Goal: Browse casually: Explore the website without a specific task or goal

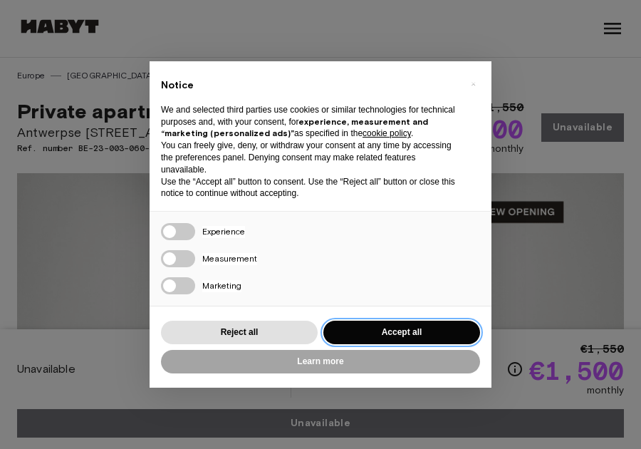
click at [403, 331] on button "Accept all" at bounding box center [401, 333] width 157 height 24
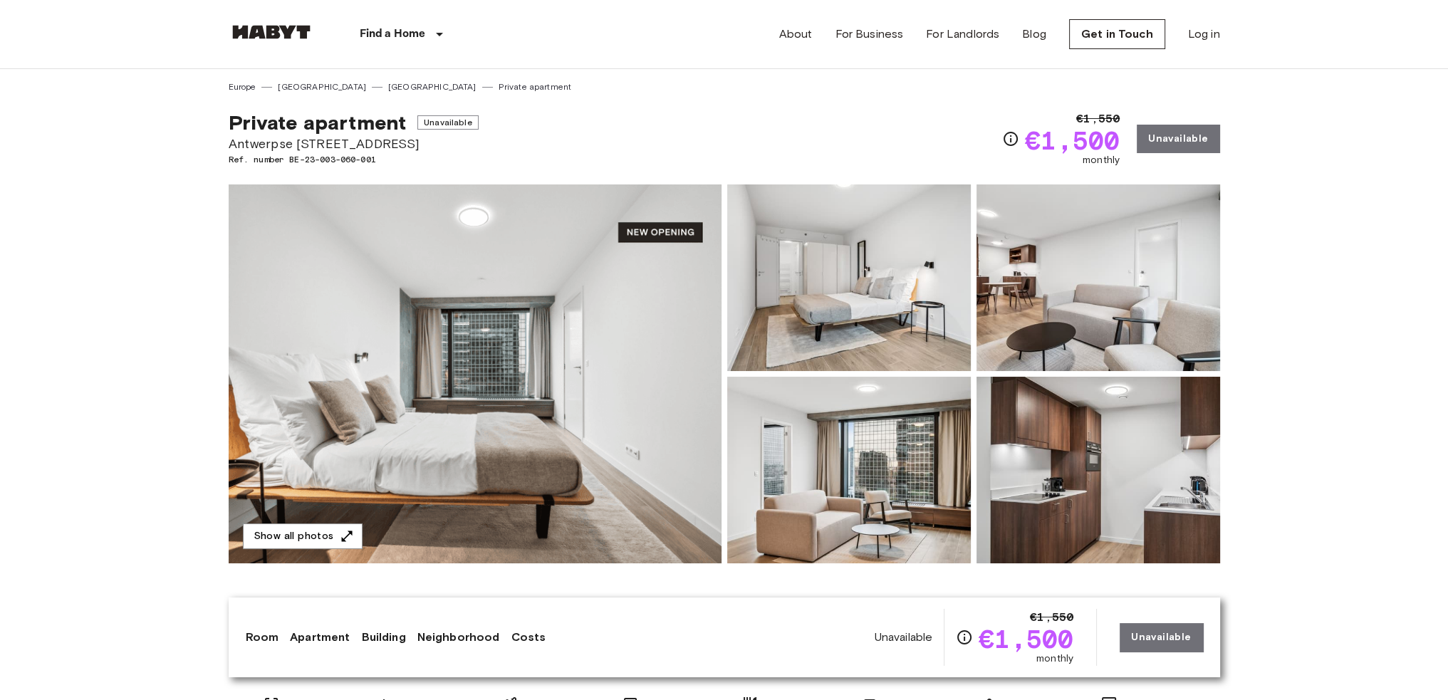
click at [640, 410] on img at bounding box center [1098, 470] width 244 height 187
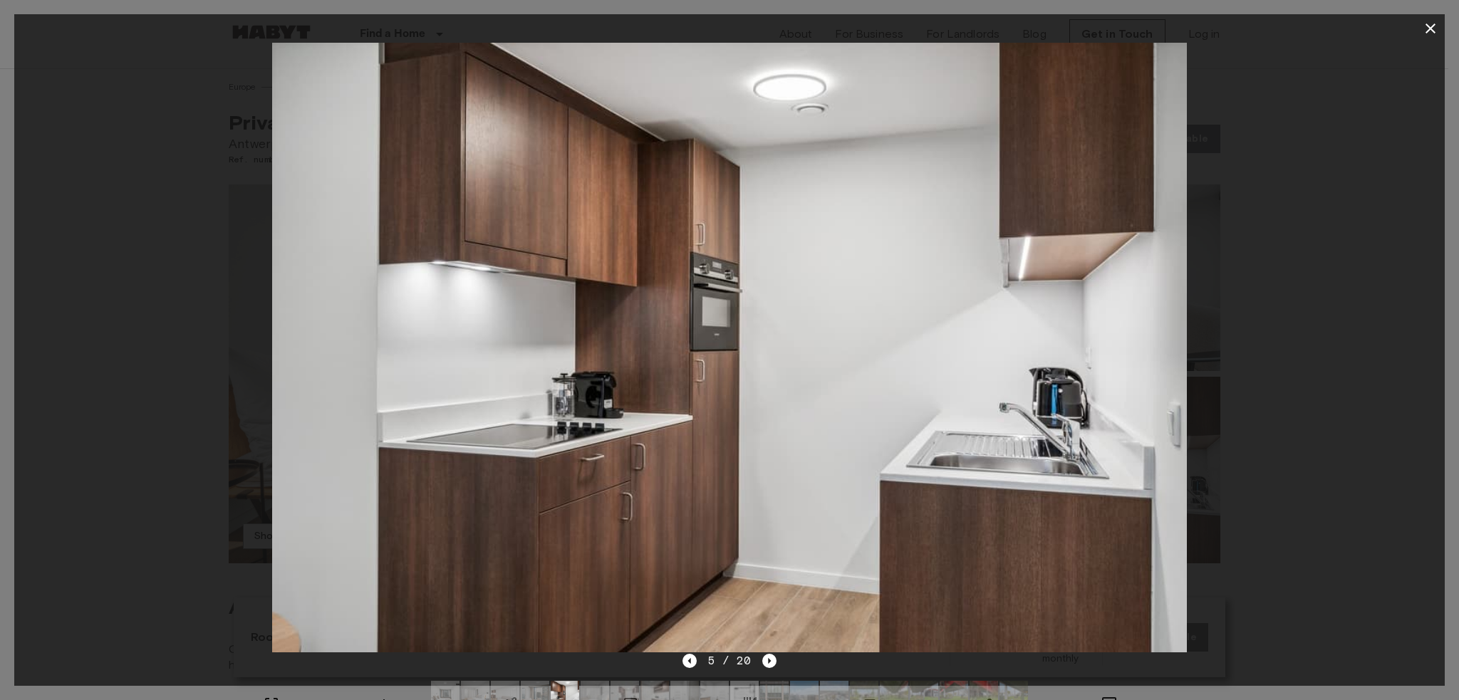
click at [640, 448] on div "5 / 20" at bounding box center [729, 660] width 95 height 17
click at [640, 448] on icon "Next image" at bounding box center [769, 661] width 14 height 14
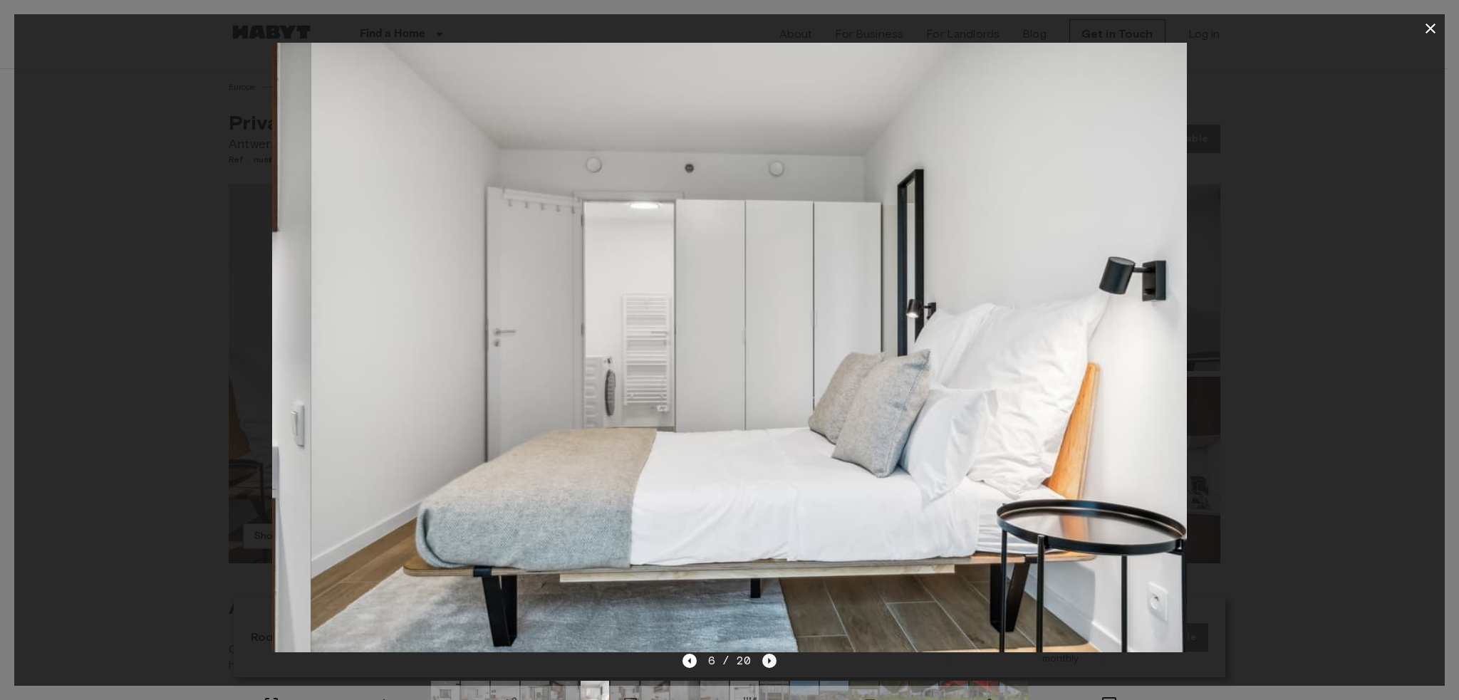
click at [640, 448] on icon "Next image" at bounding box center [769, 661] width 14 height 14
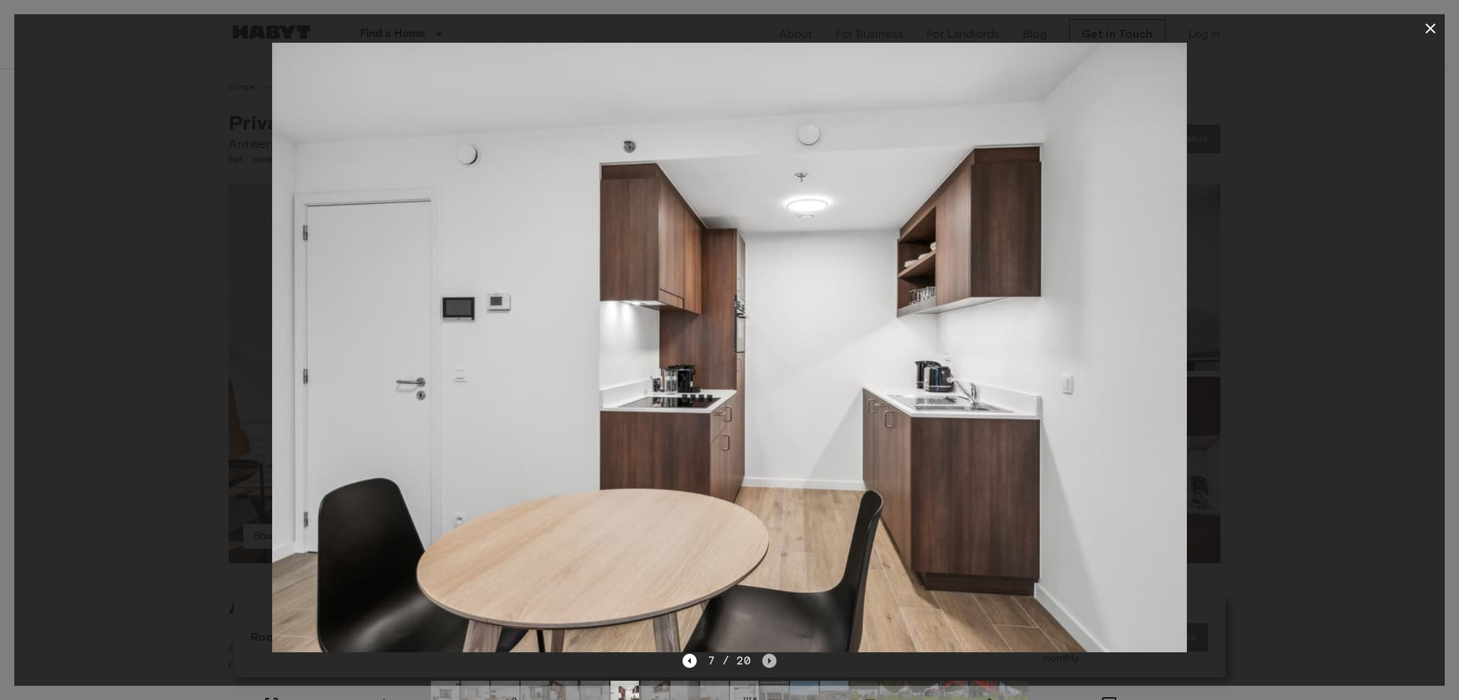
click at [640, 448] on icon "Next image" at bounding box center [769, 661] width 14 height 14
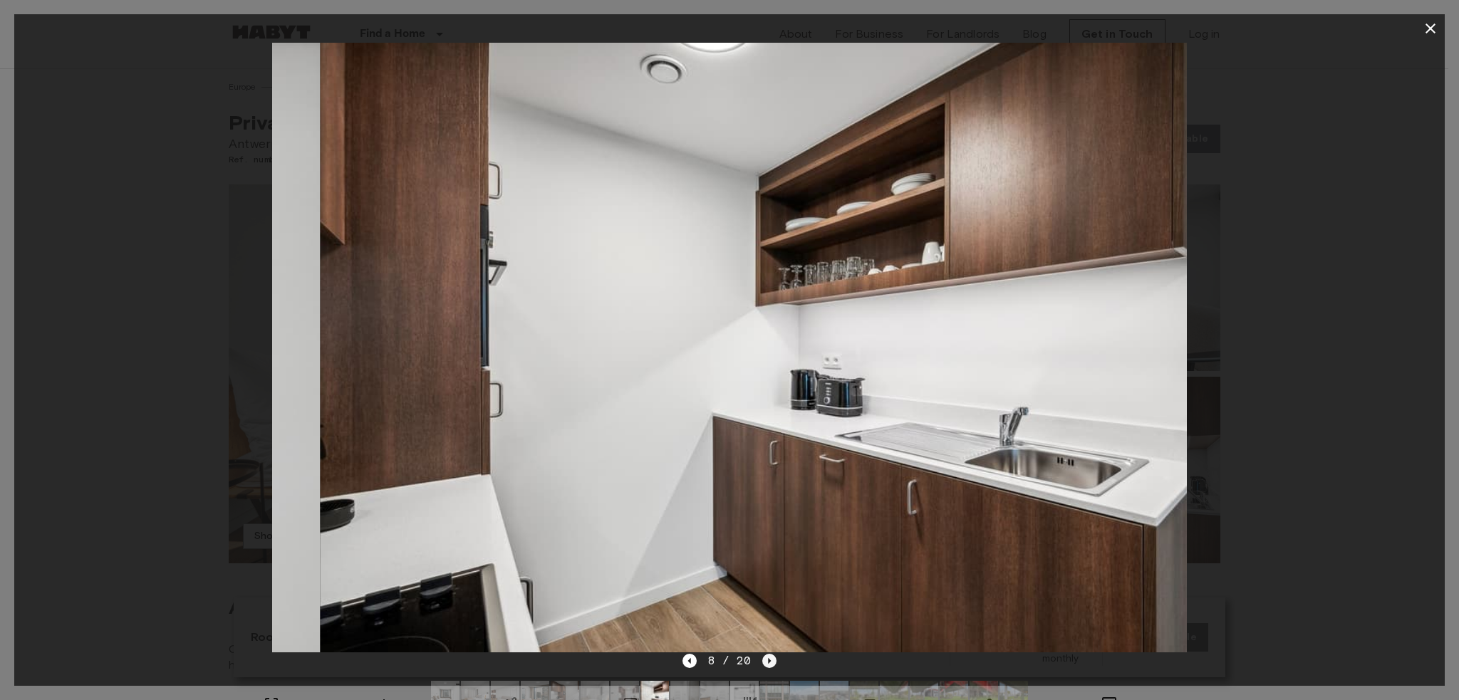
click at [640, 448] on icon "Next image" at bounding box center [769, 661] width 14 height 14
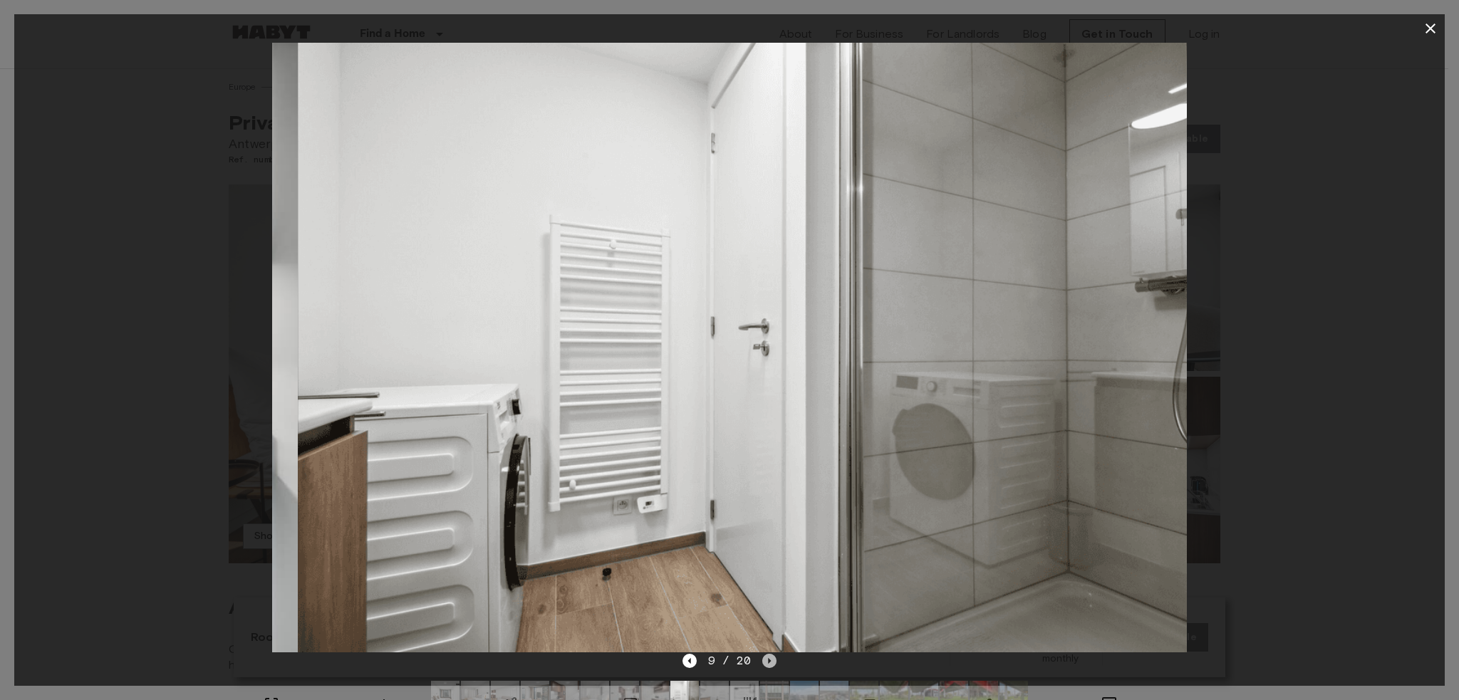
click at [640, 448] on icon "Next image" at bounding box center [769, 661] width 14 height 14
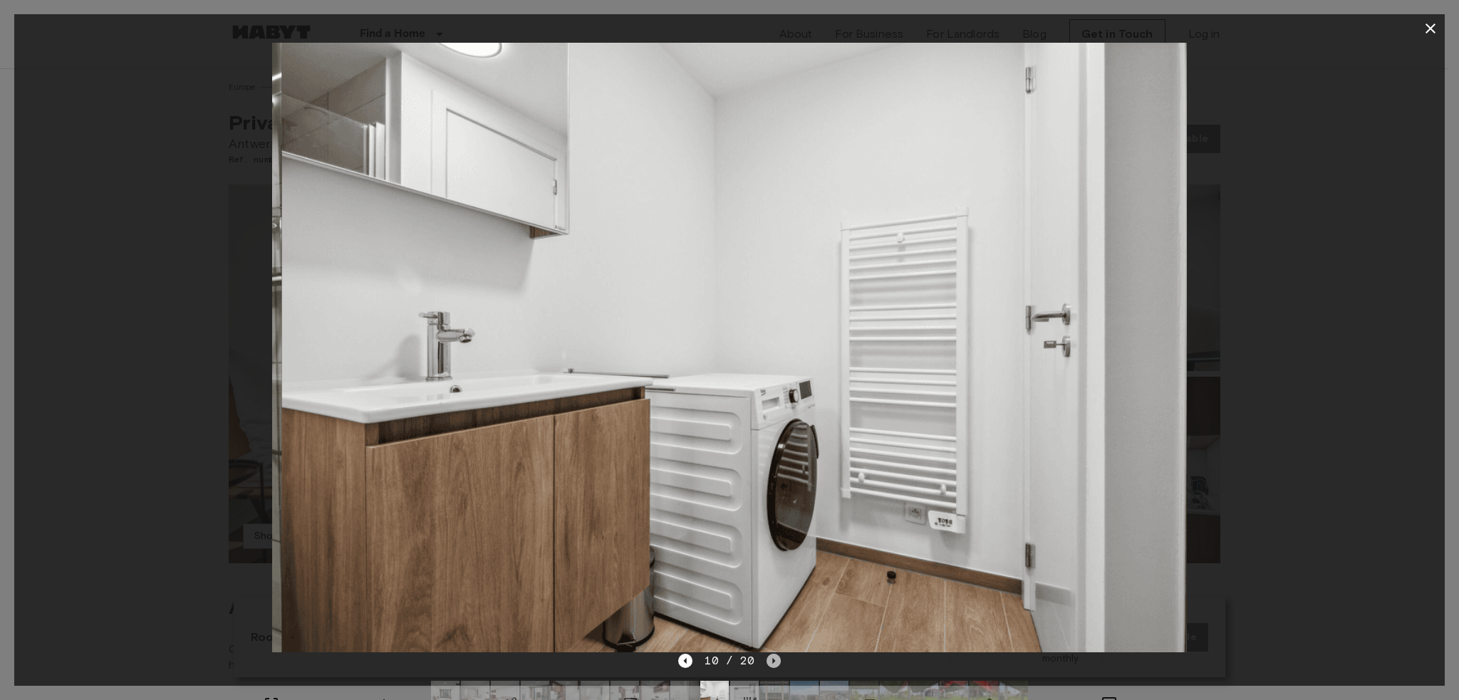
click at [640, 448] on icon "Next image" at bounding box center [773, 661] width 14 height 14
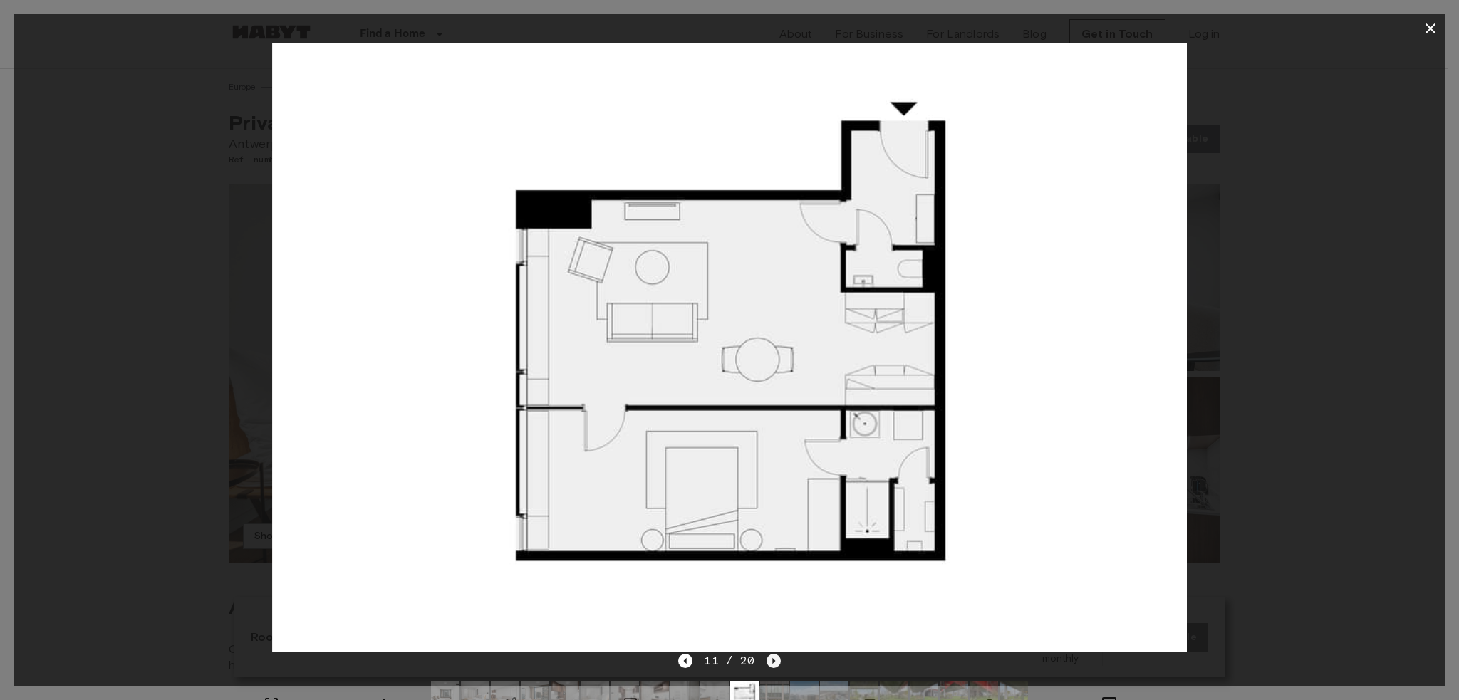
click at [640, 448] on icon "Next image" at bounding box center [773, 661] width 14 height 14
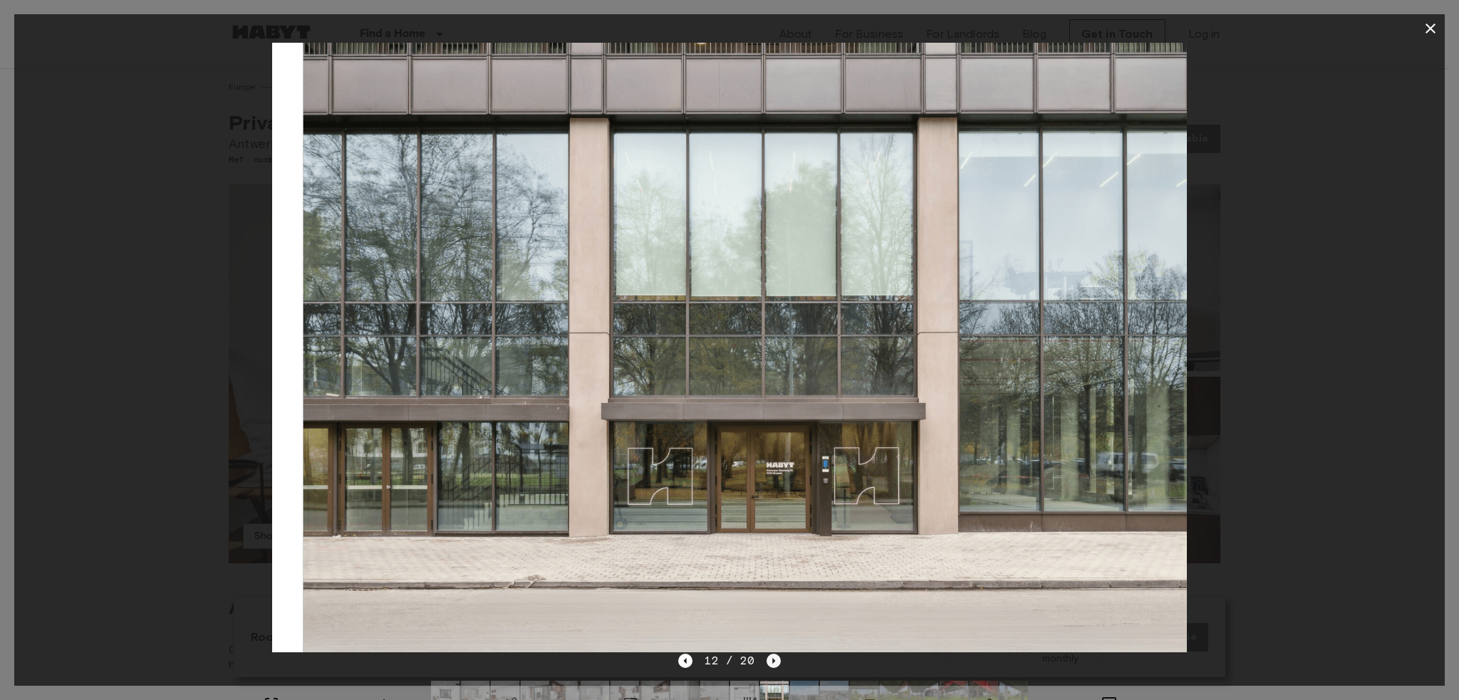
click at [640, 448] on icon "Next image" at bounding box center [773, 661] width 14 height 14
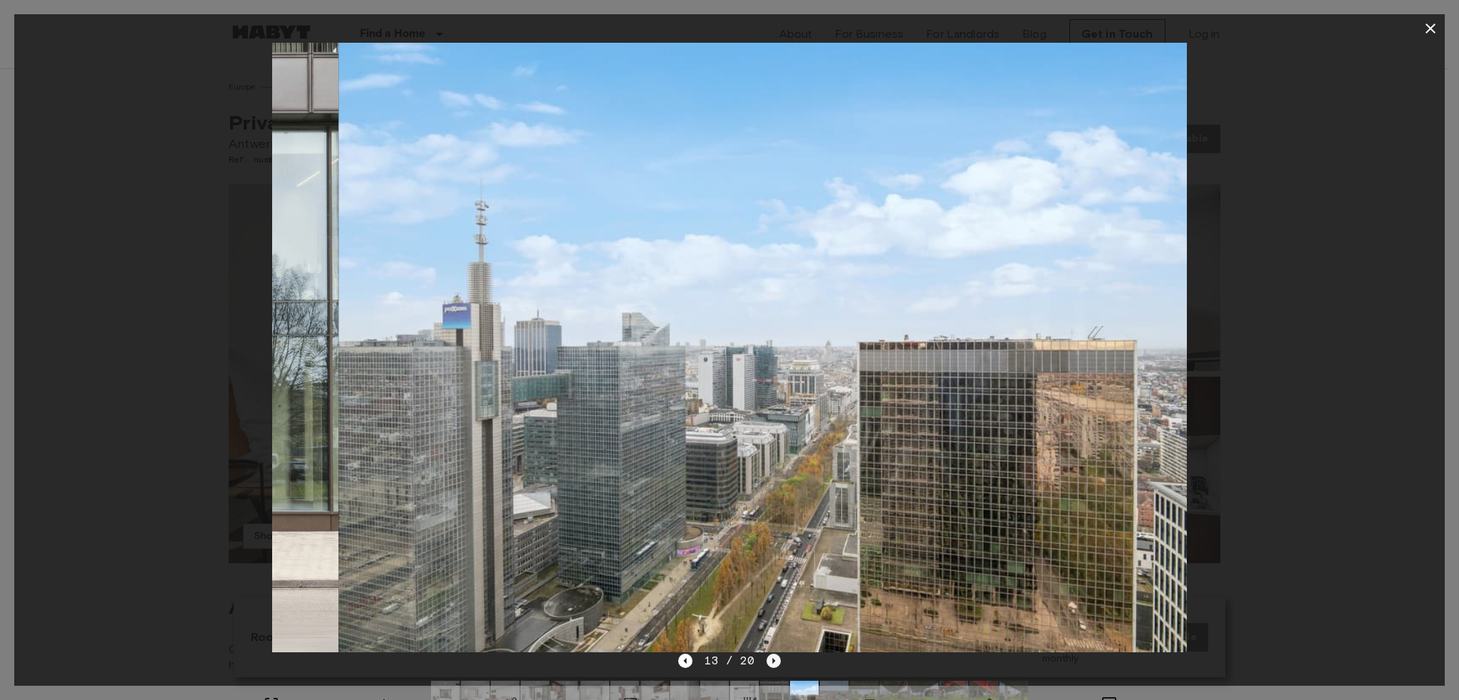
click at [640, 448] on icon "Next image" at bounding box center [773, 661] width 14 height 14
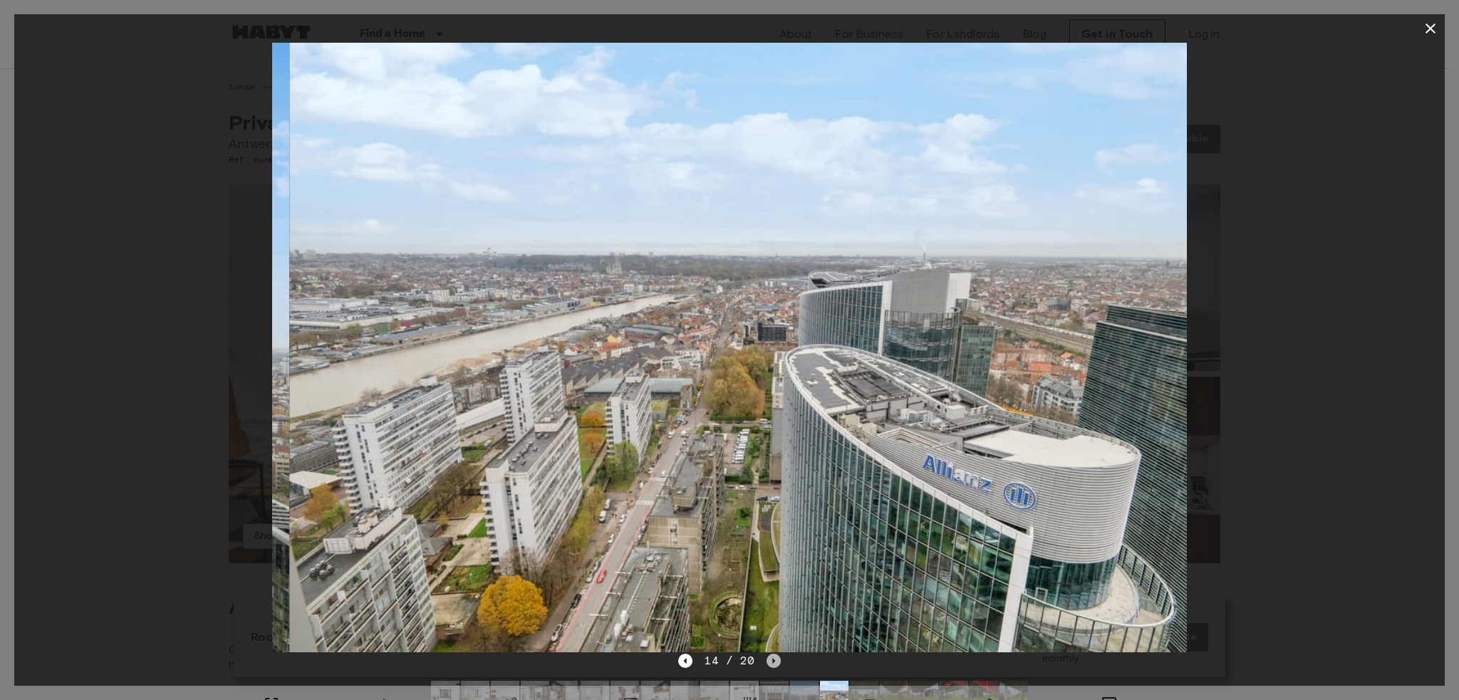
click at [640, 448] on icon "Next image" at bounding box center [773, 661] width 14 height 14
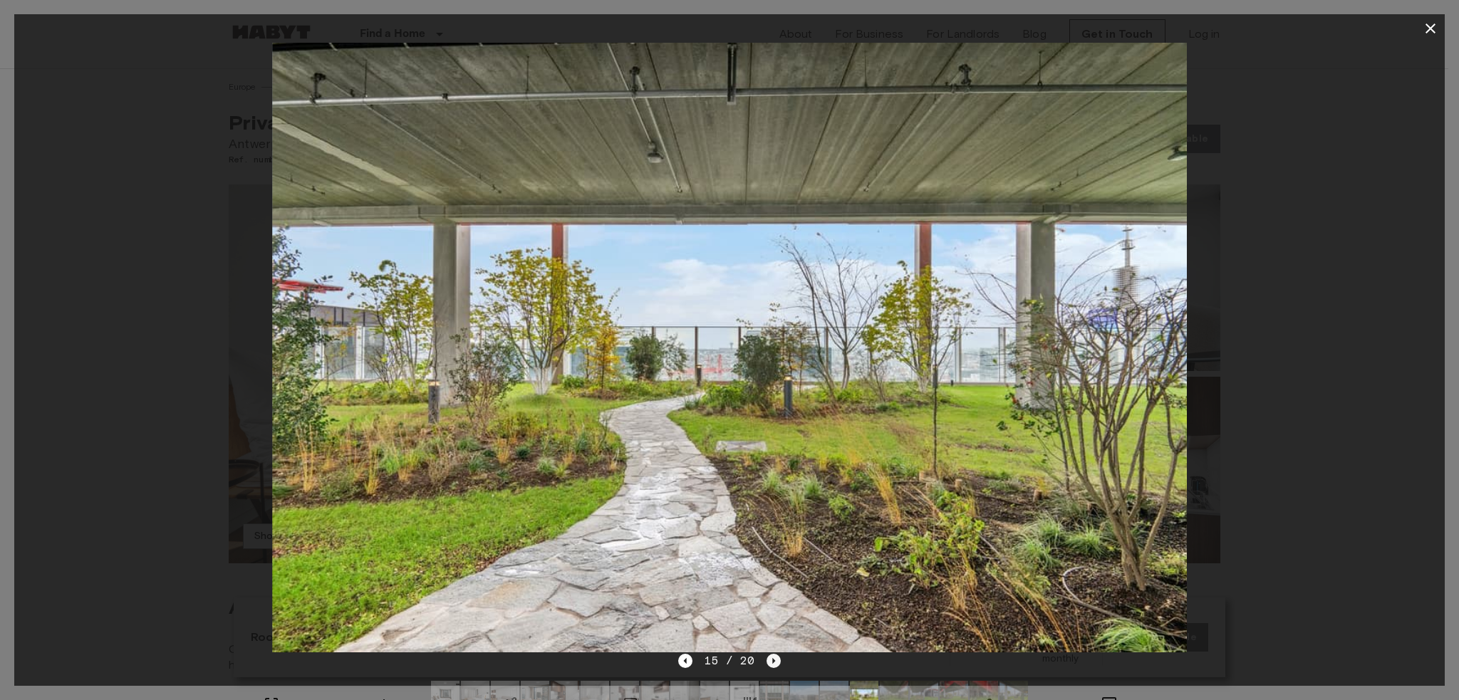
click at [640, 448] on icon "Next image" at bounding box center [773, 661] width 14 height 14
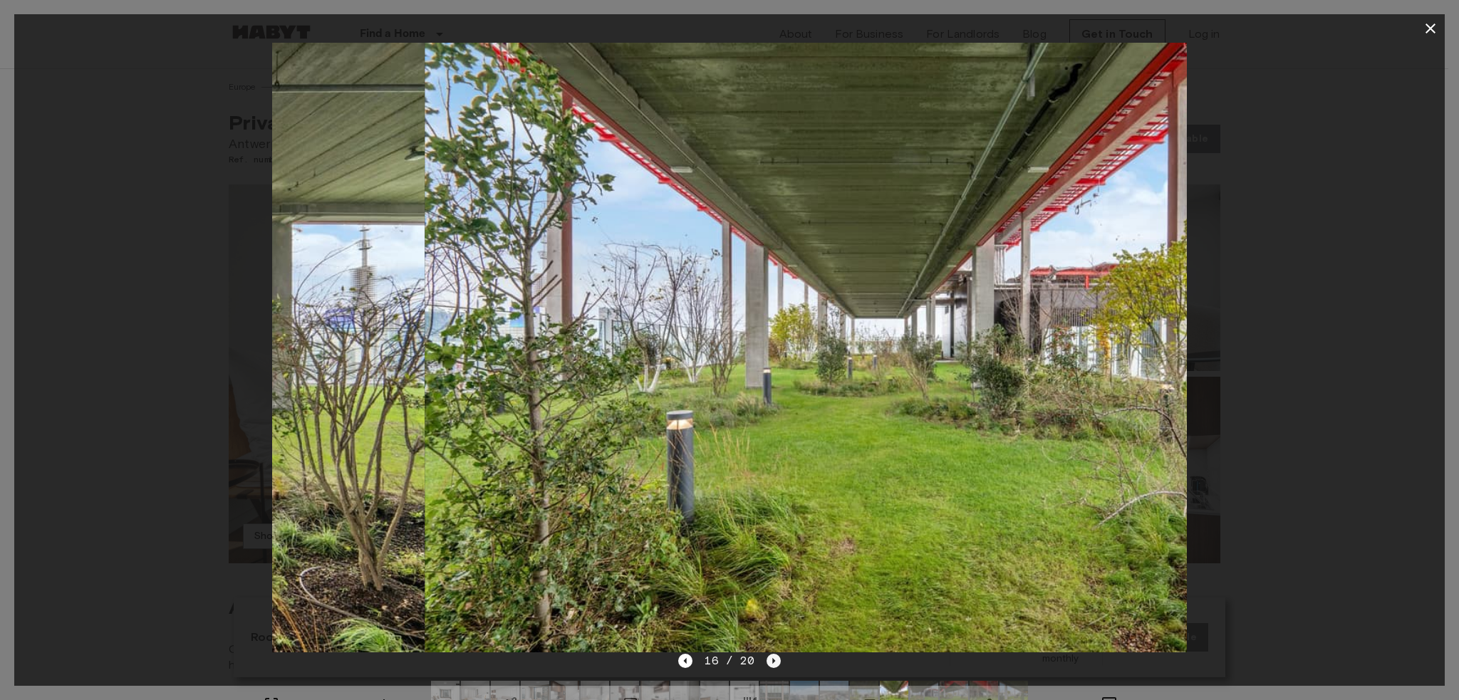
click at [640, 448] on icon "Next image" at bounding box center [773, 661] width 14 height 14
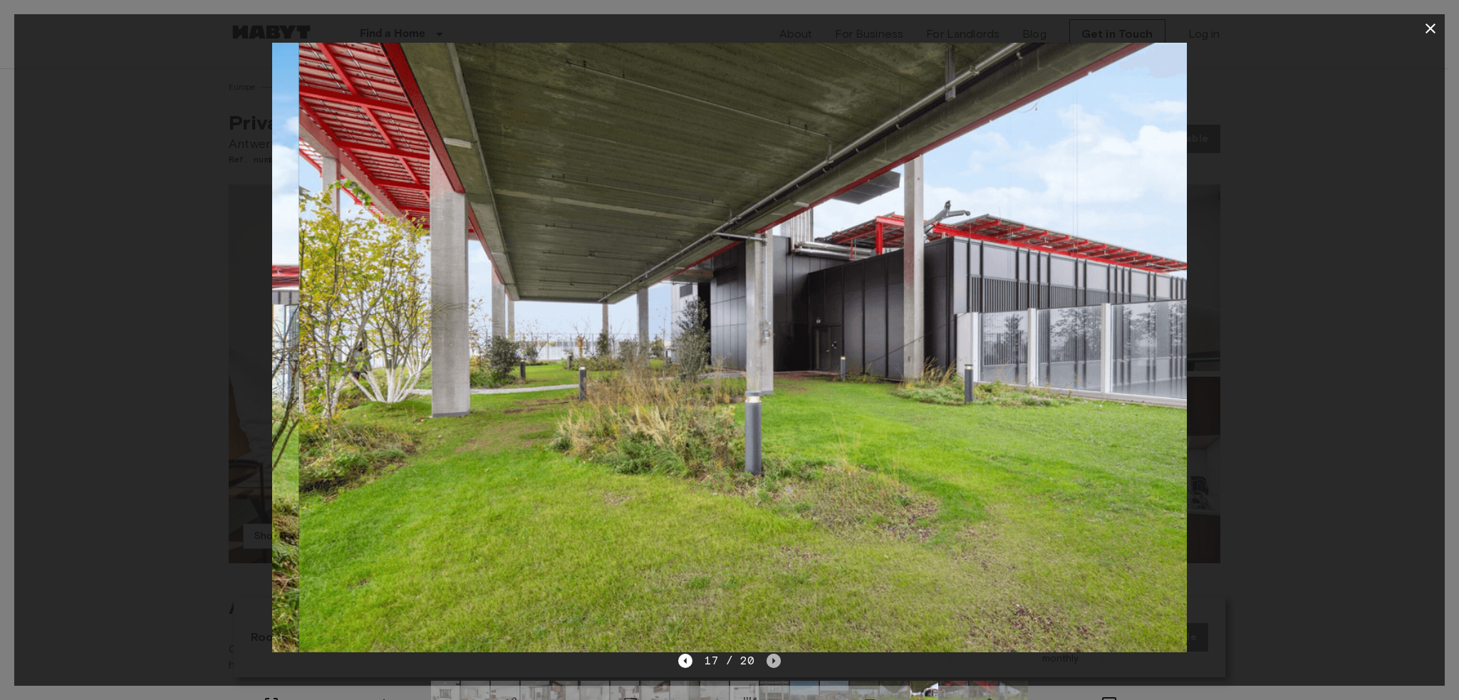
click at [640, 448] on icon "Next image" at bounding box center [773, 661] width 14 height 14
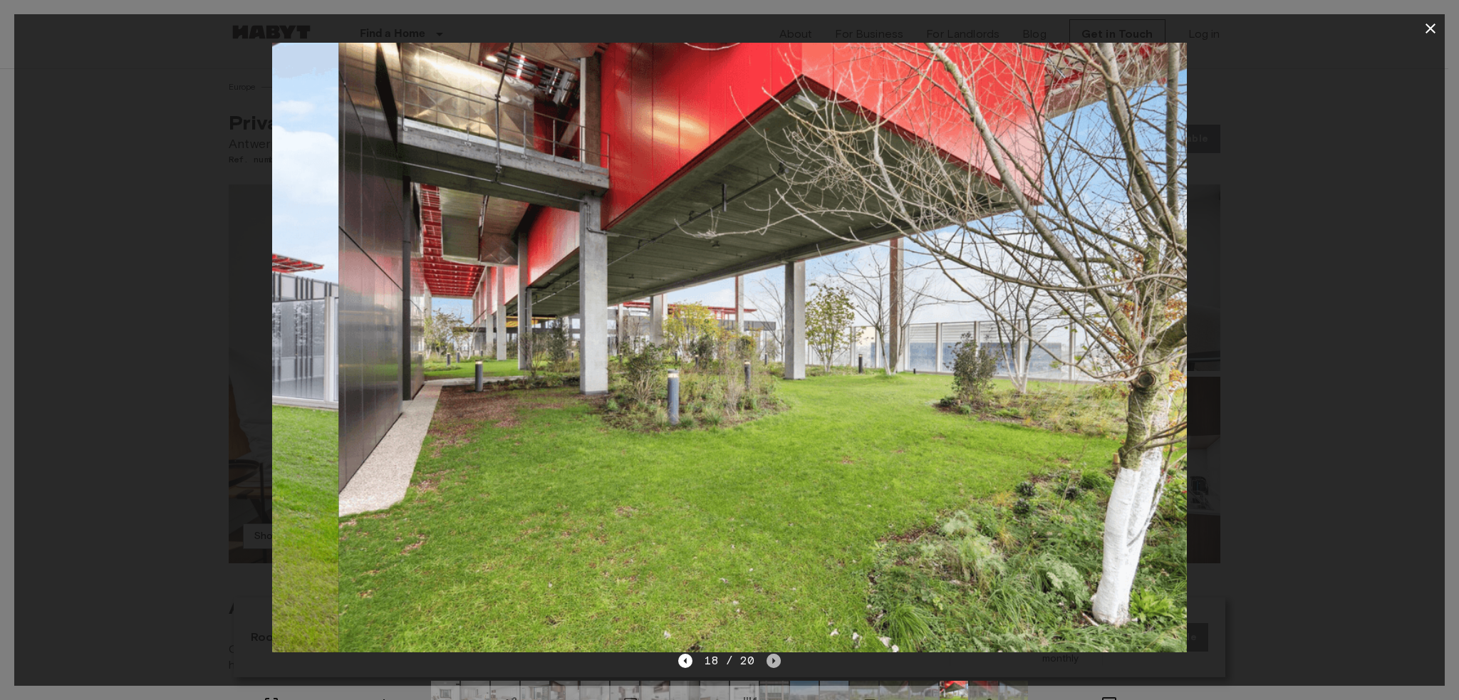
click at [640, 448] on icon "Next image" at bounding box center [773, 661] width 14 height 14
